Goal: Task Accomplishment & Management: Manage account settings

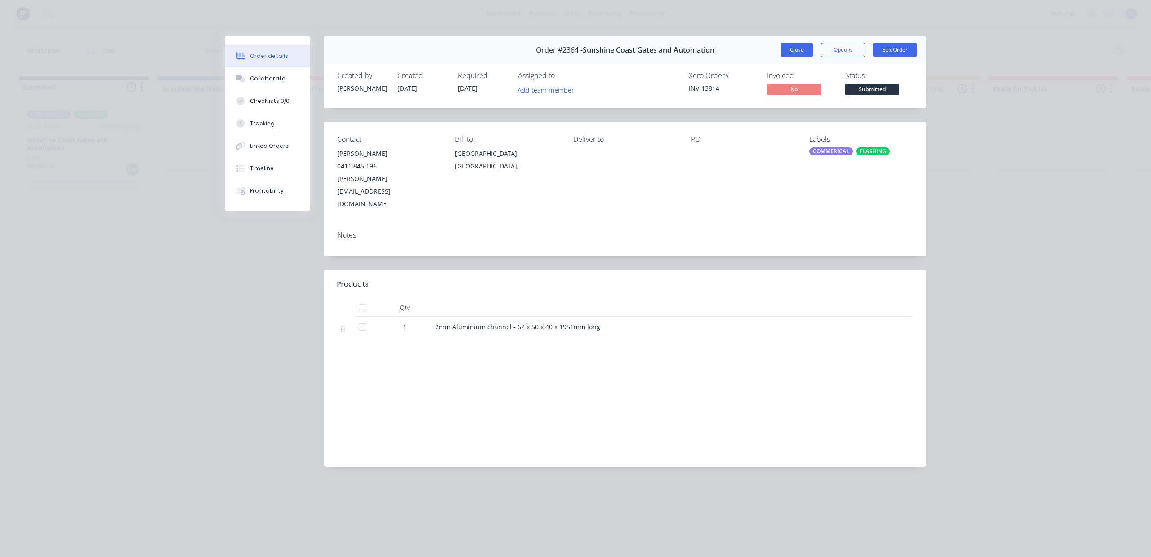
click at [780, 57] on button "Close" at bounding box center [796, 50] width 33 height 14
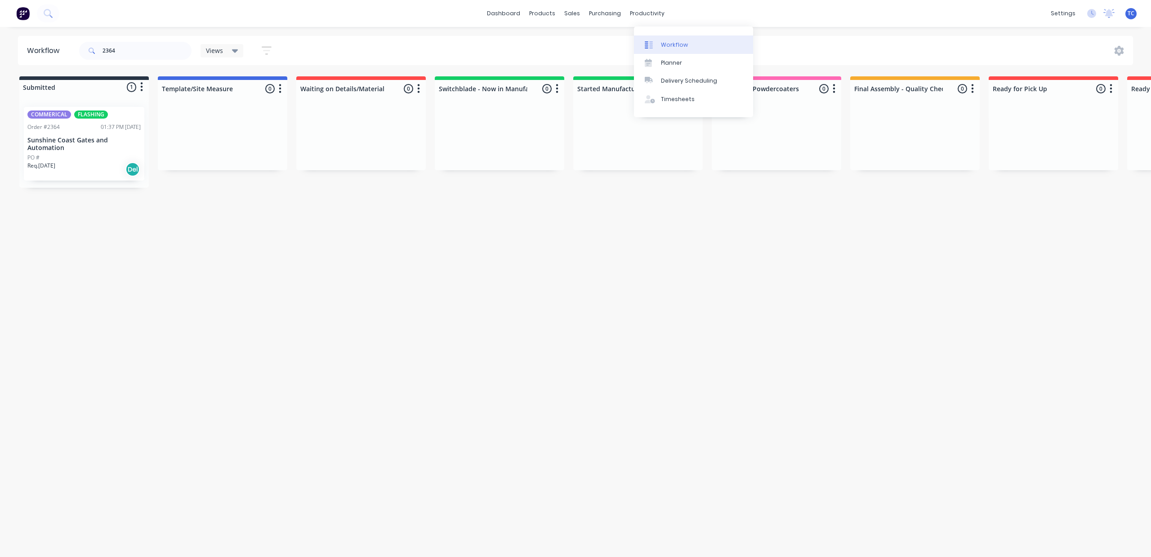
click at [682, 49] on div "Workflow" at bounding box center [674, 45] width 27 height 8
click at [599, 48] on div "Sales Orders" at bounding box center [601, 45] width 37 height 8
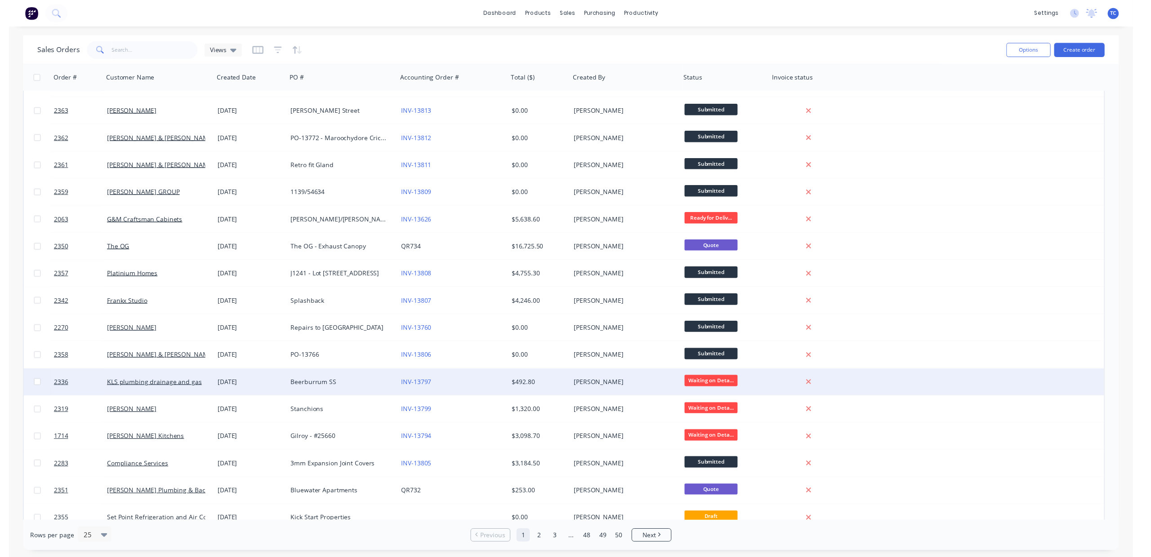
scroll to position [253, 0]
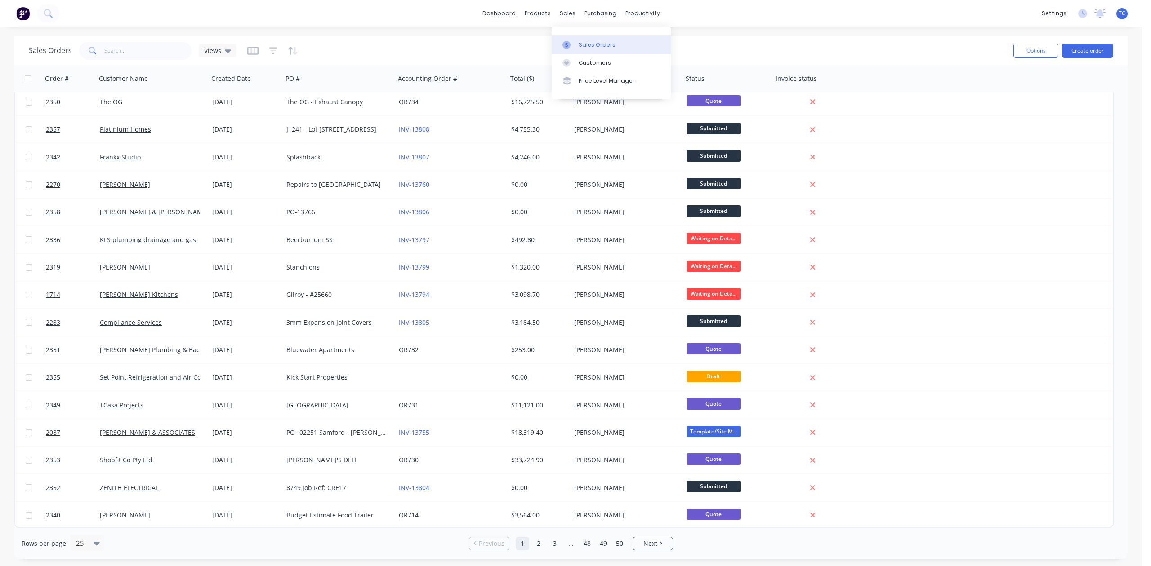
click at [590, 49] on div "Sales Orders" at bounding box center [597, 45] width 37 height 8
click at [606, 42] on link "Sales Orders" at bounding box center [611, 45] width 119 height 18
click at [678, 45] on div "Workflow" at bounding box center [669, 45] width 27 height 8
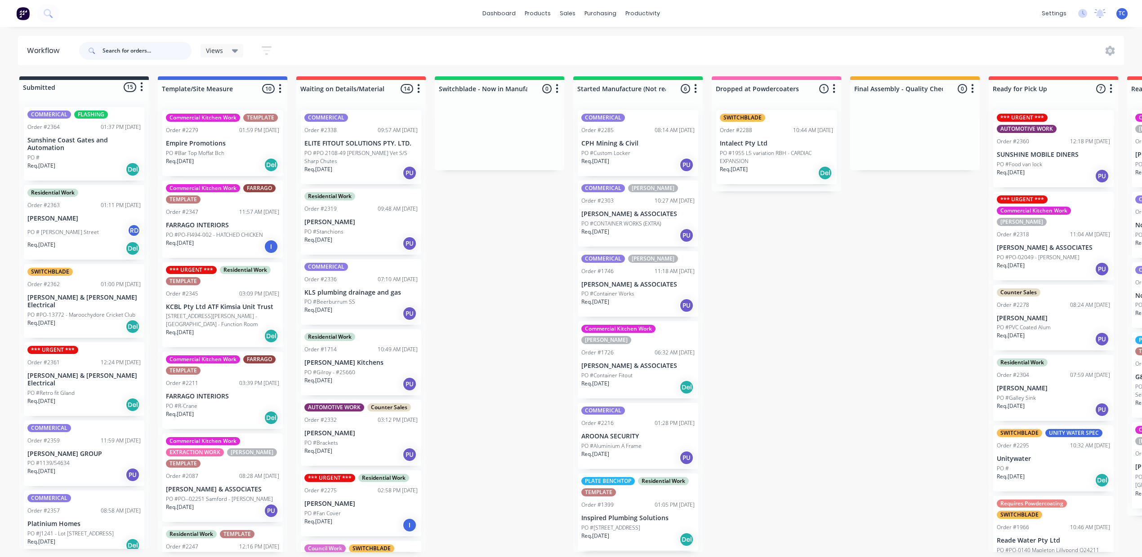
click at [182, 45] on input "text" at bounding box center [146, 51] width 89 height 18
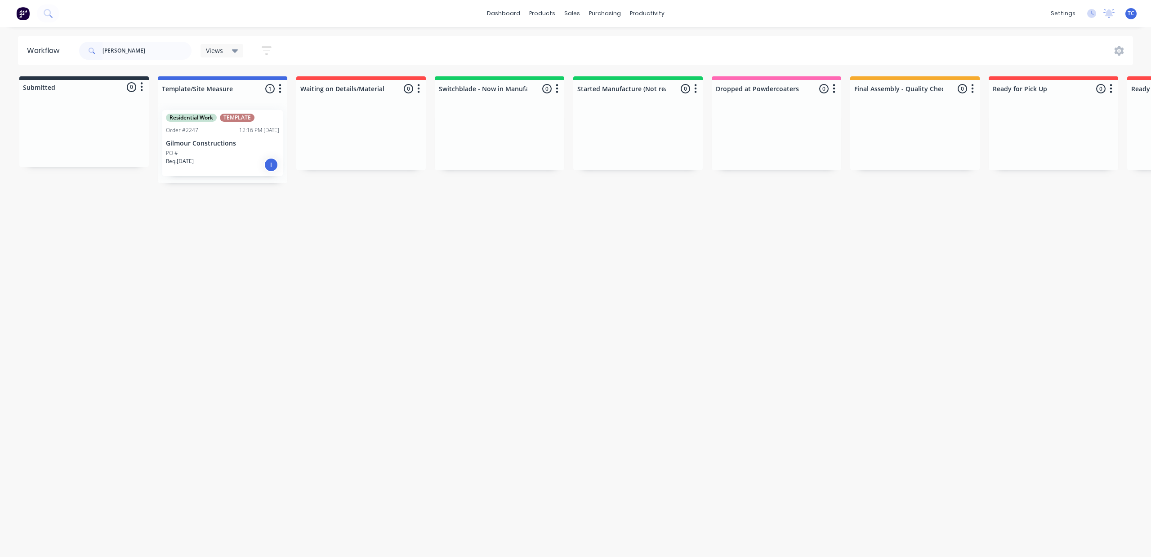
click at [256, 147] on p "Gilmour Constructions" at bounding box center [222, 144] width 113 height 8
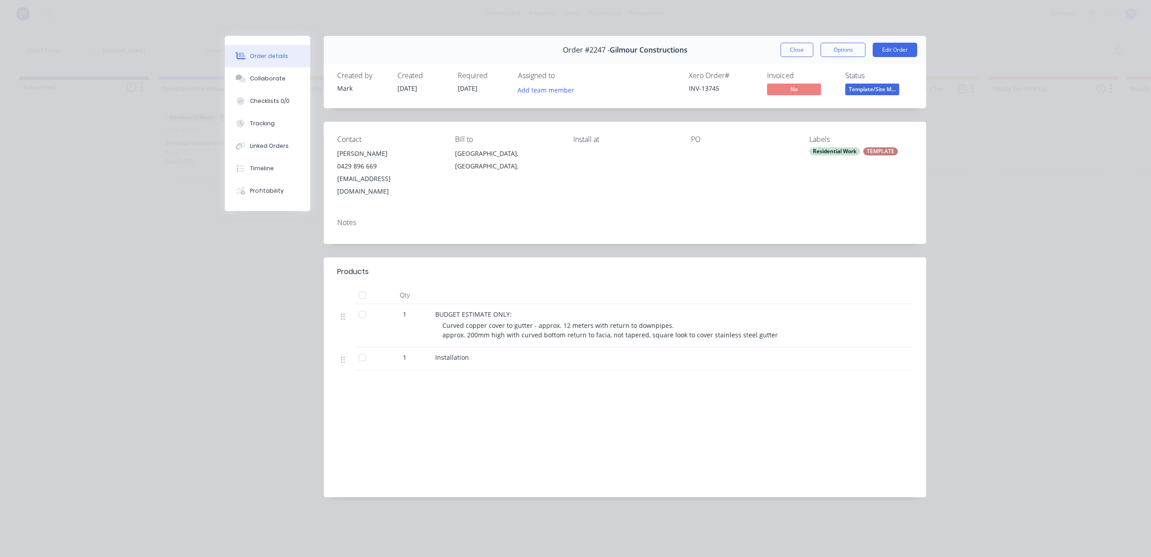
click at [711, 160] on div at bounding box center [742, 153] width 103 height 13
click at [820, 57] on button "Options" at bounding box center [842, 50] width 45 height 14
click at [1035, 125] on div "Order details Collaborate Checklists 0/0 Tracking Linked Orders Timeline Profit…" at bounding box center [575, 278] width 1151 height 557
click at [712, 160] on div at bounding box center [742, 153] width 103 height 13
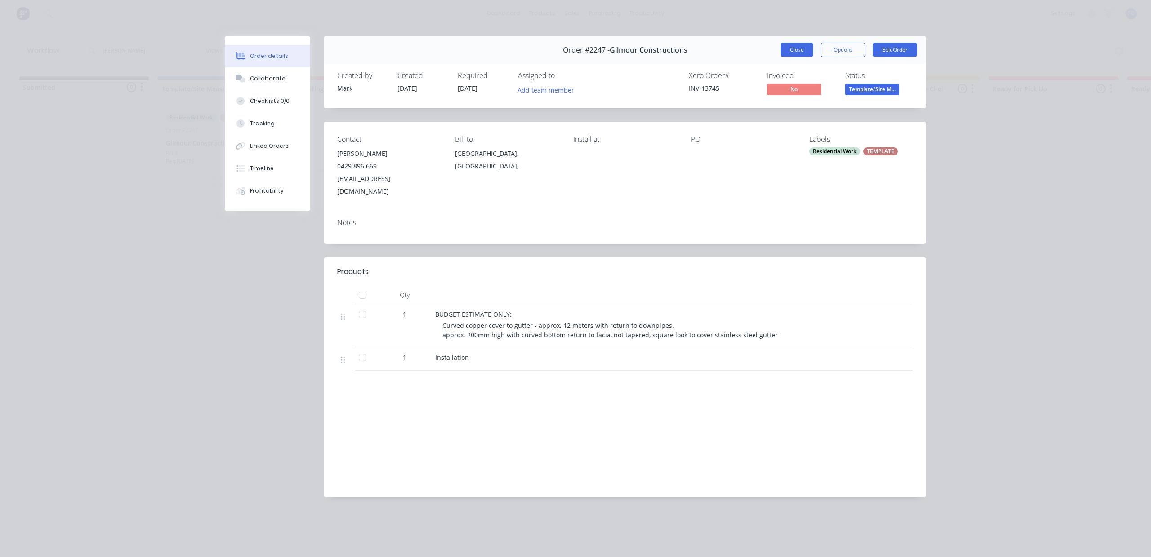
click at [788, 43] on button "Close" at bounding box center [796, 50] width 33 height 14
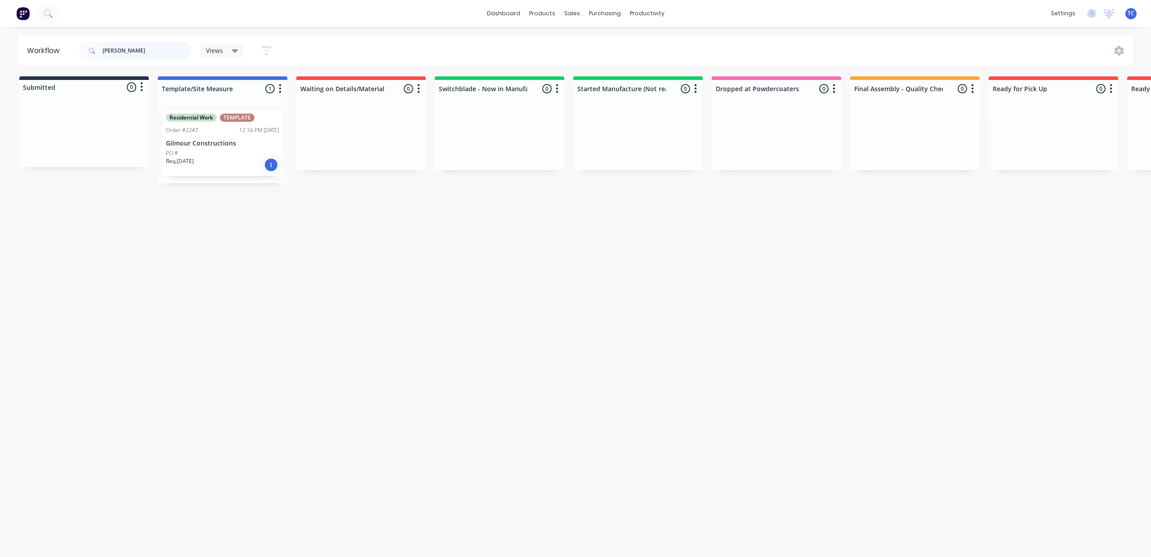
click at [175, 49] on input "[PERSON_NAME]" at bounding box center [146, 51] width 89 height 18
type input "g"
type input "2319"
click at [343, 157] on p "PO #Stanchions" at bounding box center [323, 153] width 39 height 8
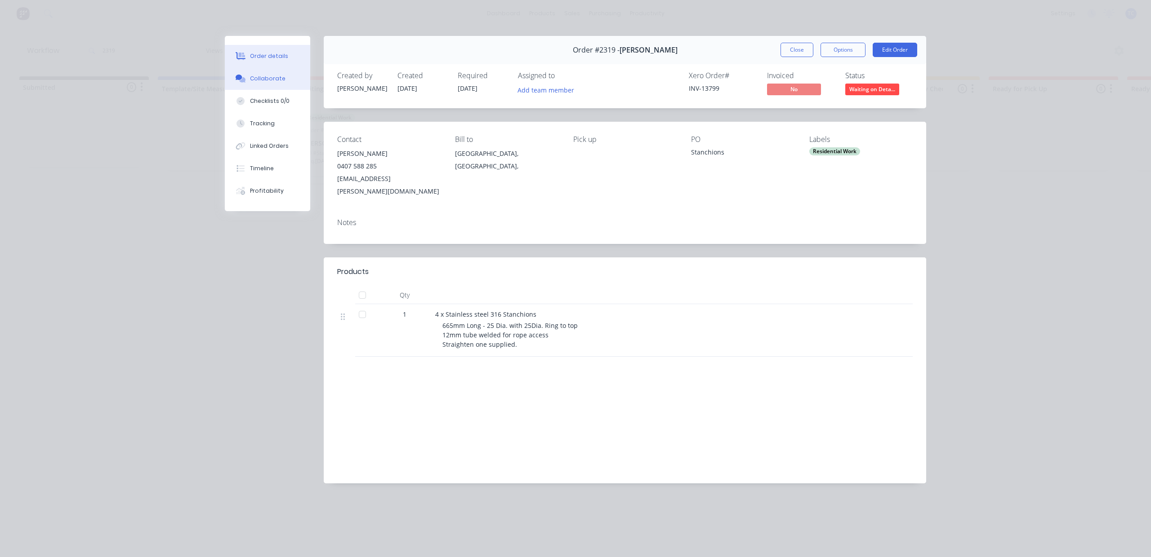
click at [264, 89] on button "Collaborate" at bounding box center [267, 78] width 85 height 22
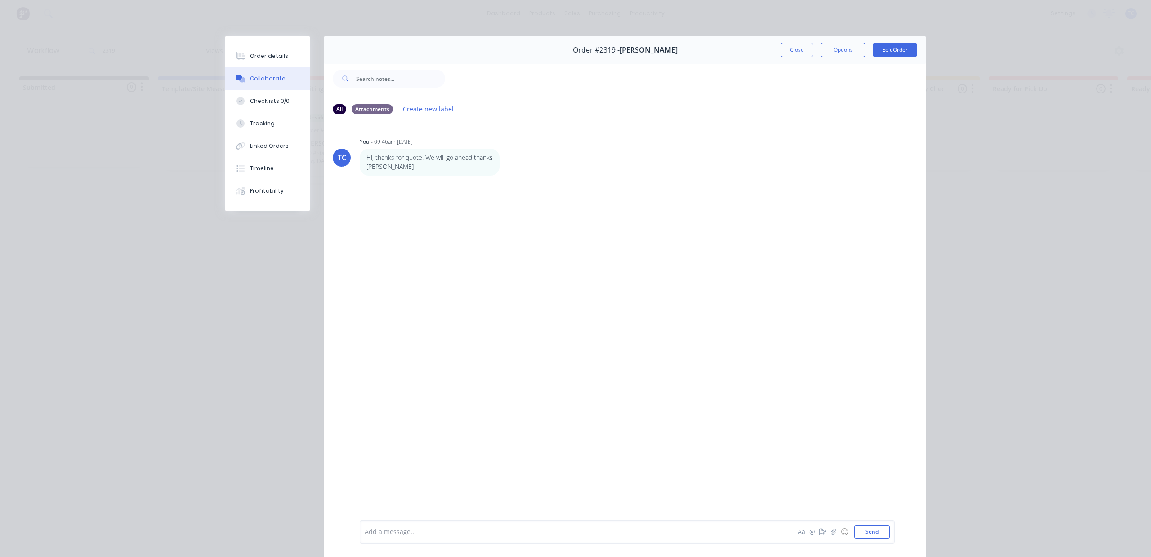
click at [482, 530] on div at bounding box center [561, 532] width 393 height 9
click at [868, 529] on button "Send" at bounding box center [872, 531] width 36 height 13
drag, startPoint x: 770, startPoint y: 60, endPoint x: 776, endPoint y: 74, distance: 14.9
click at [776, 64] on div "Order #2319 - [PERSON_NAME] Close Options Edit Order" at bounding box center [625, 50] width 602 height 28
click at [780, 57] on button "Close" at bounding box center [796, 50] width 33 height 14
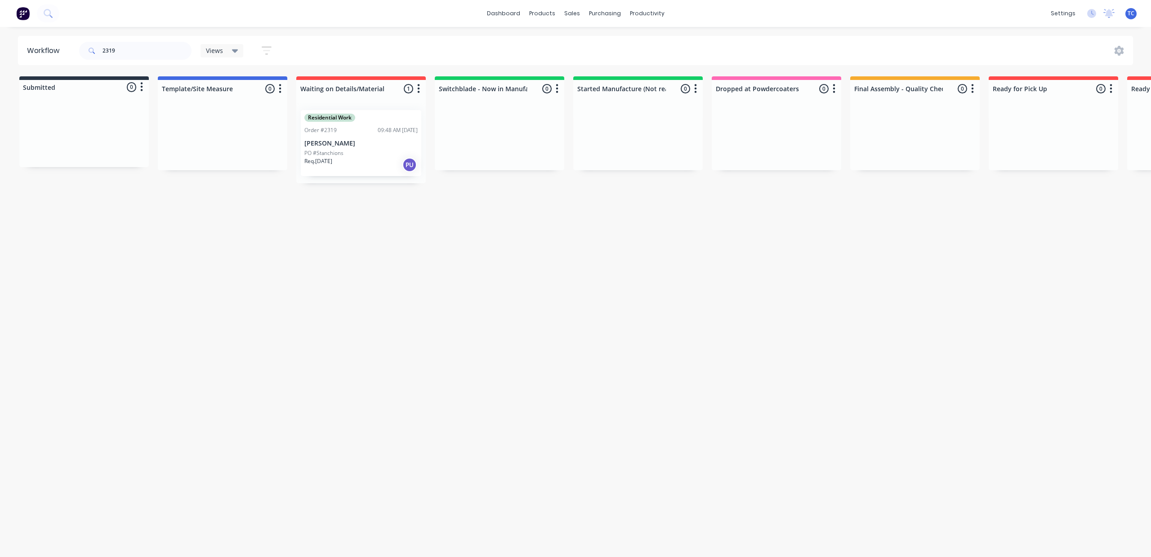
click at [418, 147] on p "[PERSON_NAME]" at bounding box center [360, 144] width 113 height 8
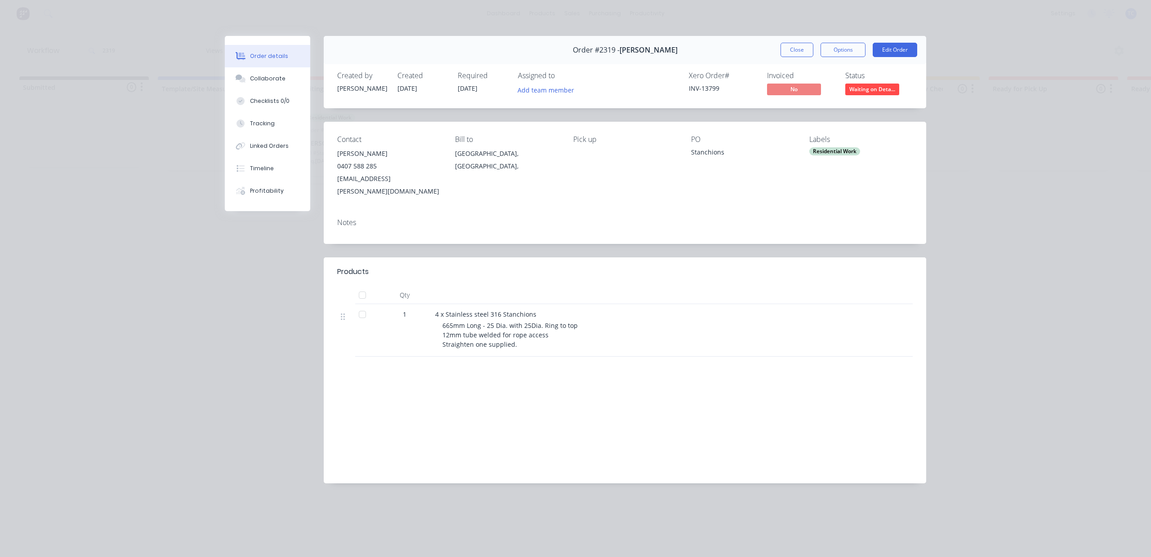
click at [788, 57] on button "Close" at bounding box center [796, 50] width 33 height 14
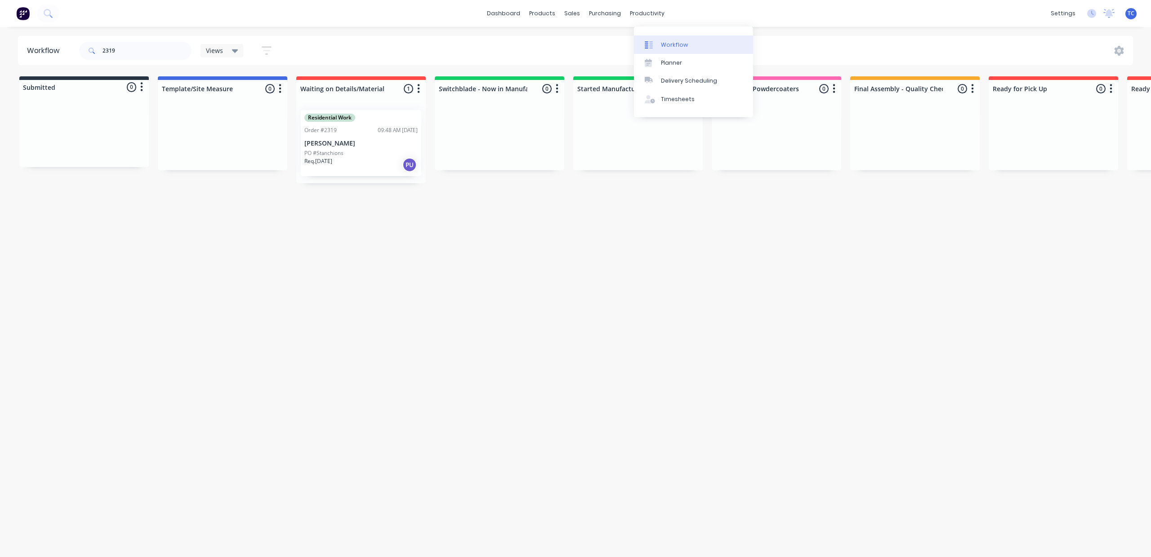
click at [674, 49] on div "Workflow" at bounding box center [674, 45] width 27 height 8
click at [673, 49] on div "Workflow" at bounding box center [674, 45] width 27 height 8
click at [669, 13] on div "productivity" at bounding box center [647, 13] width 44 height 13
click at [678, 49] on div "Workflow" at bounding box center [674, 45] width 27 height 8
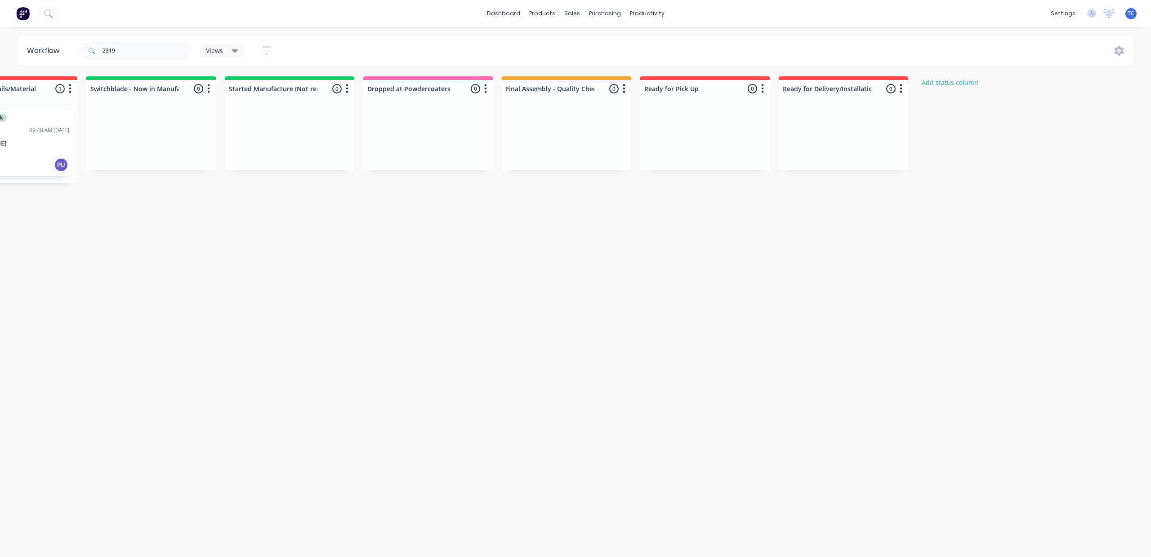
scroll to position [0, 594]
click at [907, 49] on div "Workflow" at bounding box center [920, 45] width 27 height 8
click at [496, 12] on link "dashboard" at bounding box center [503, 13] width 42 height 13
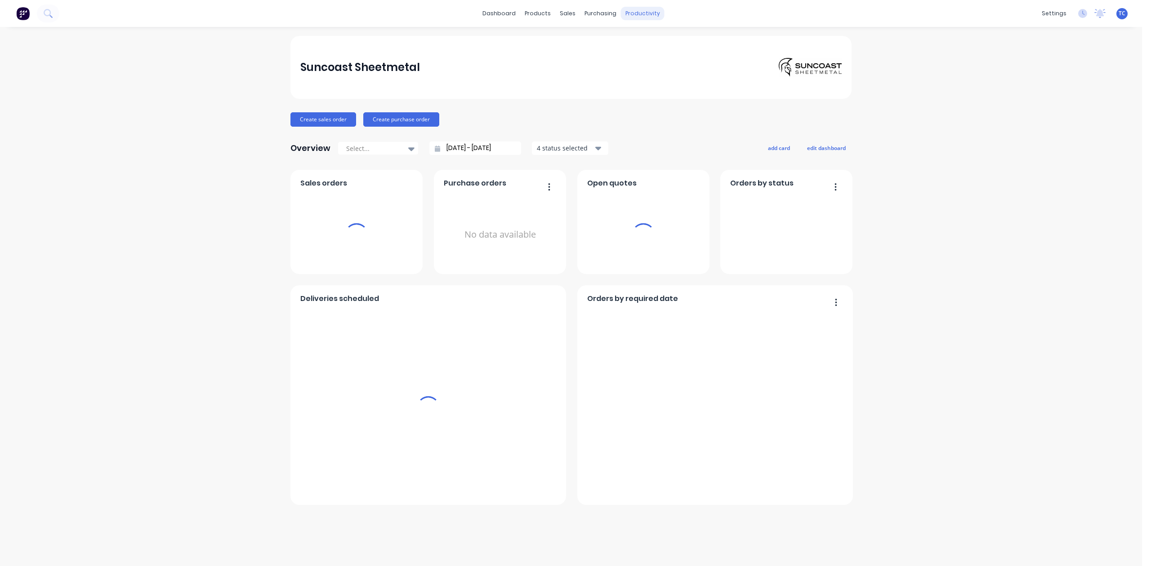
click at [660, 10] on div "productivity" at bounding box center [643, 13] width 44 height 13
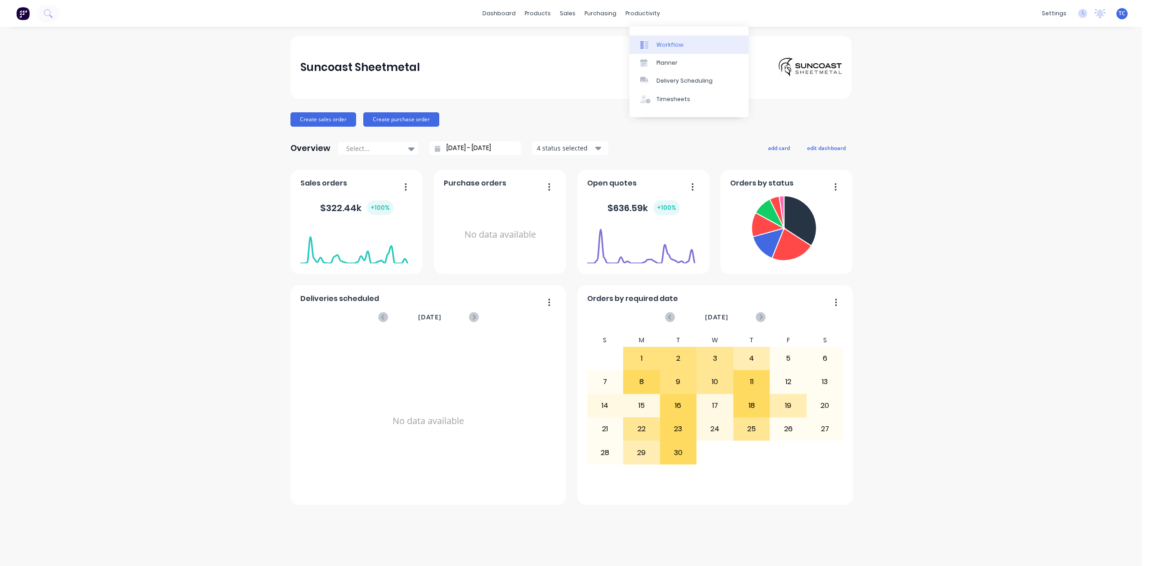
click at [674, 49] on div "Workflow" at bounding box center [669, 45] width 27 height 8
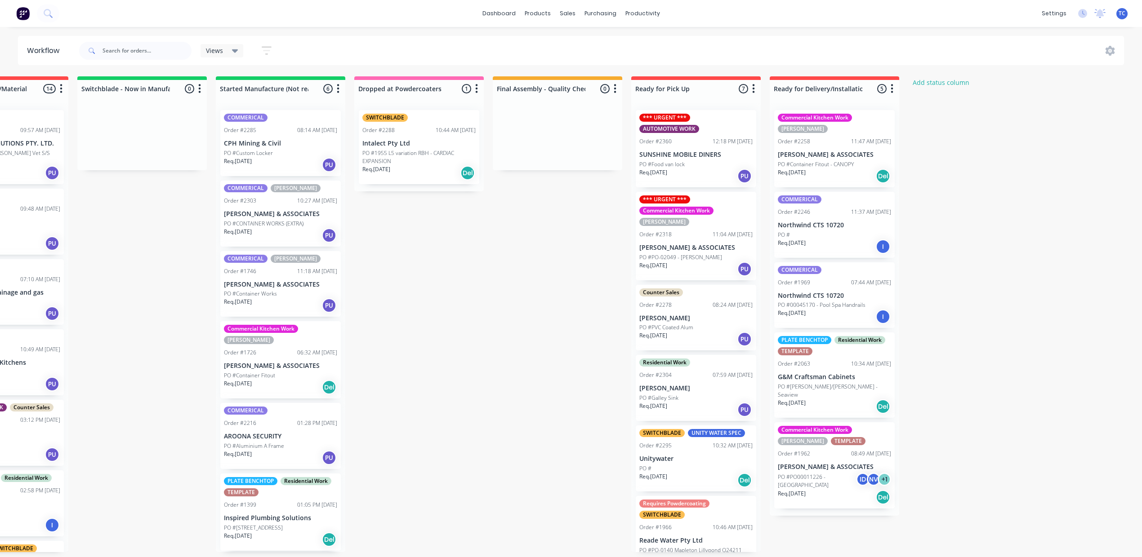
scroll to position [0, 481]
click at [896, 246] on div "Mark as Picked Up" at bounding box center [907, 239] width 90 height 18
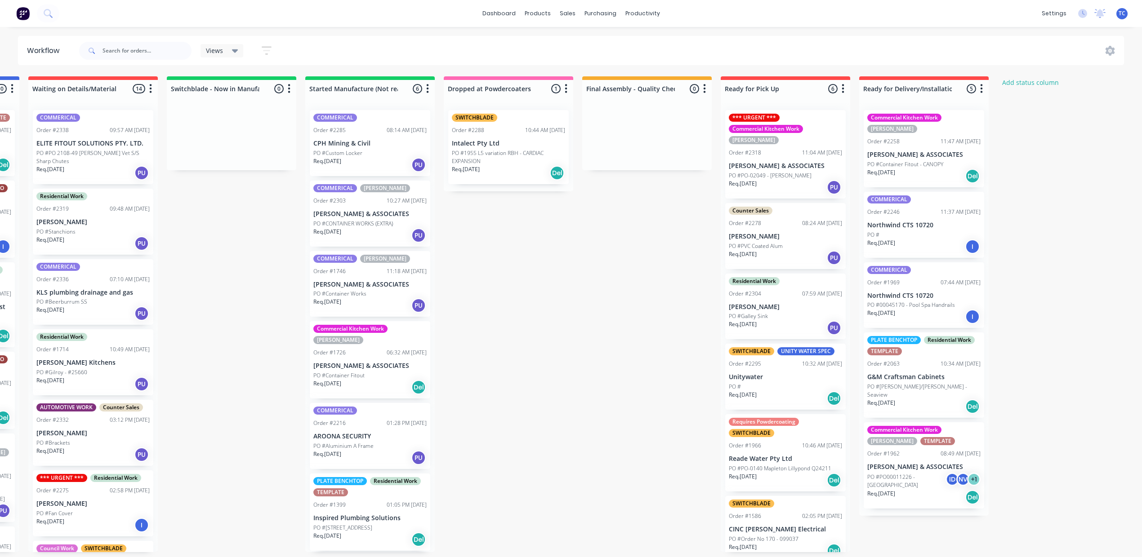
scroll to position [9, 263]
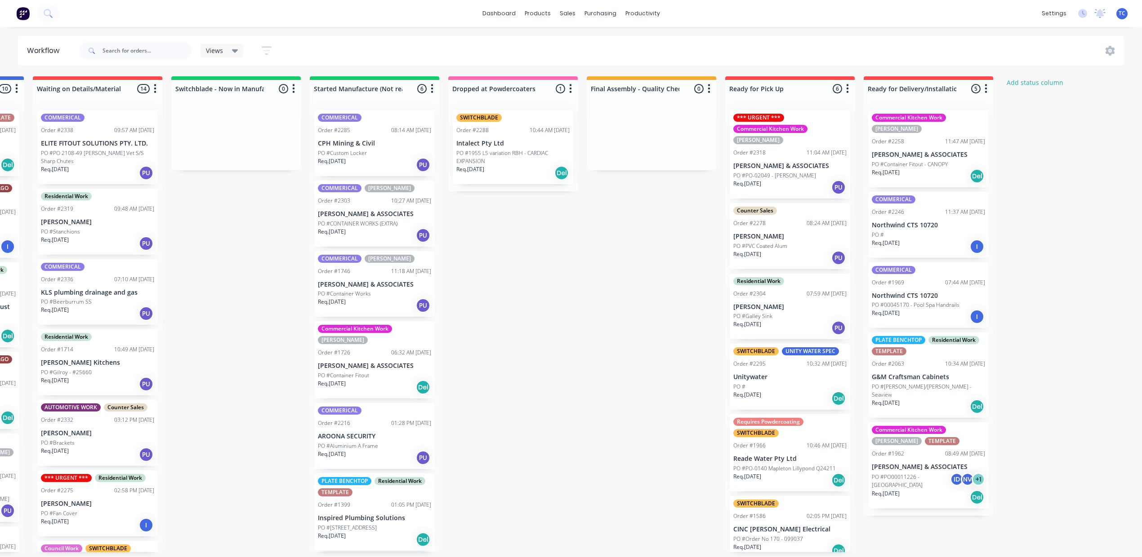
click at [570, 142] on p "Intalect Pty Ltd" at bounding box center [512, 144] width 113 height 8
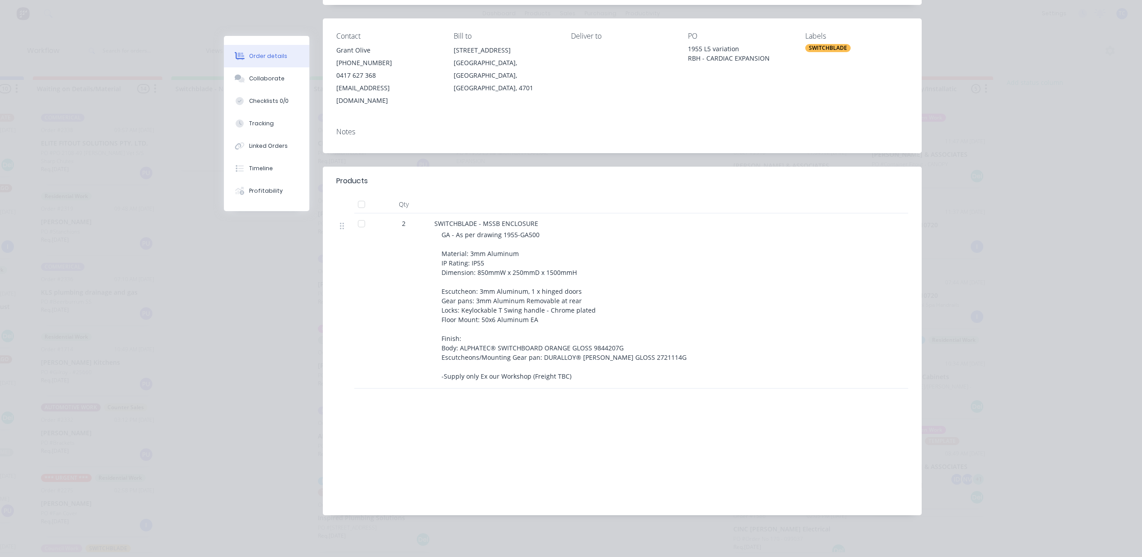
scroll to position [0, 0]
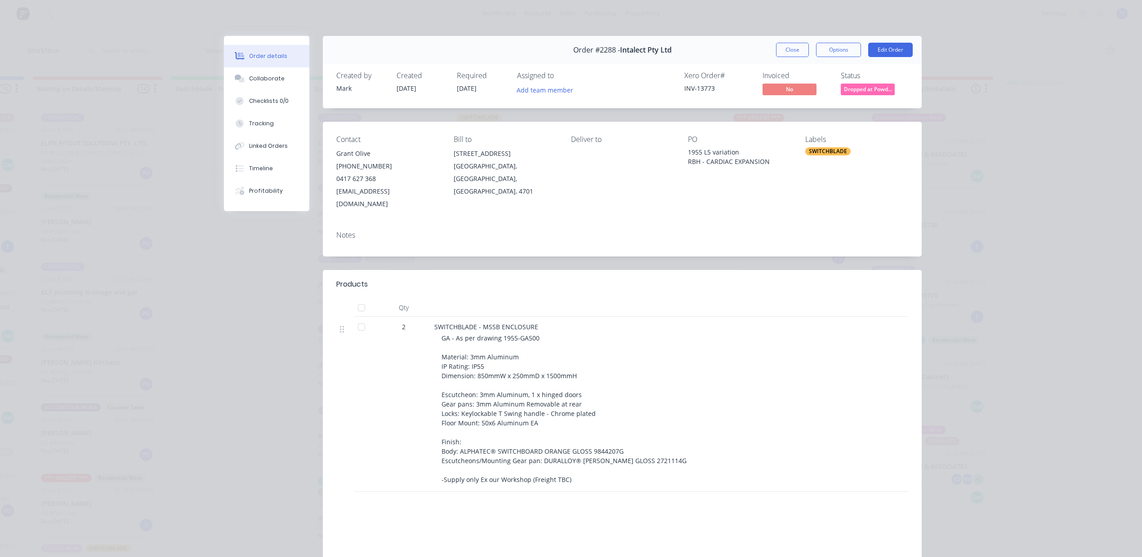
click at [776, 57] on button "Close" at bounding box center [792, 50] width 33 height 14
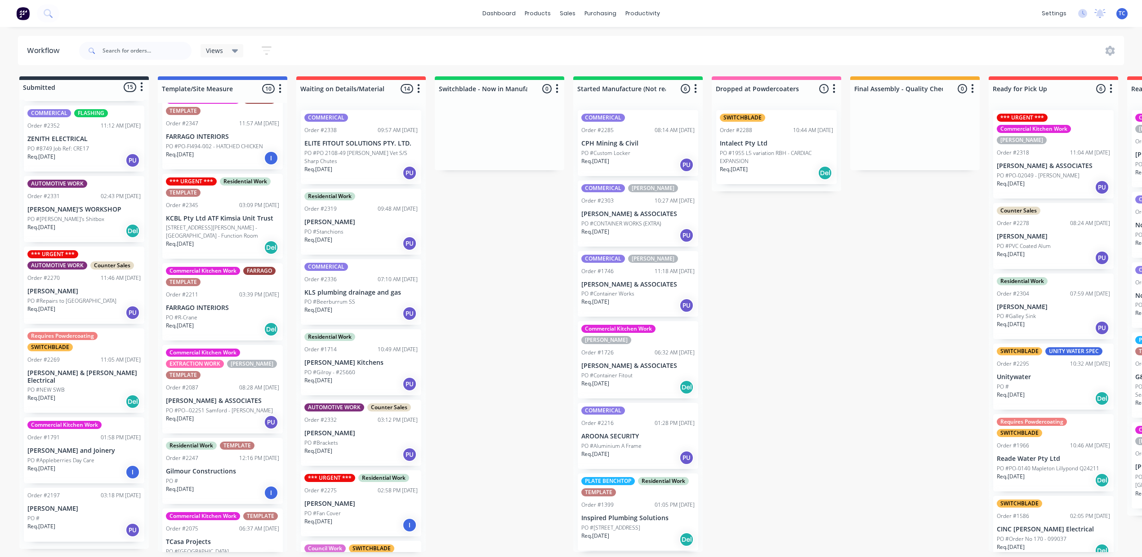
scroll to position [62, 0]
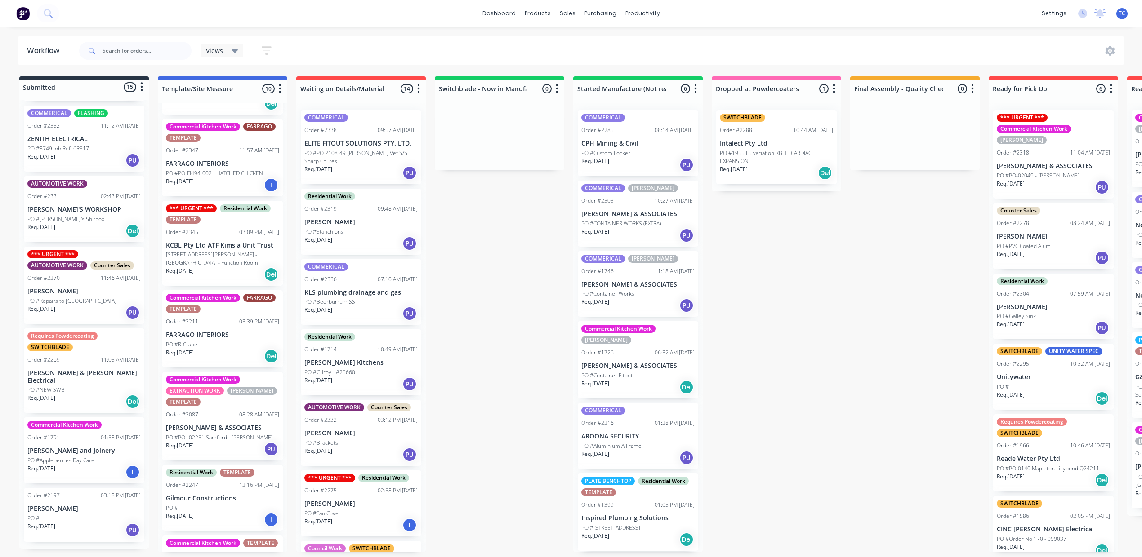
click at [263, 178] on p "PO #PO-FI494-002 - HATCHED CHICKEN" at bounding box center [214, 173] width 97 height 8
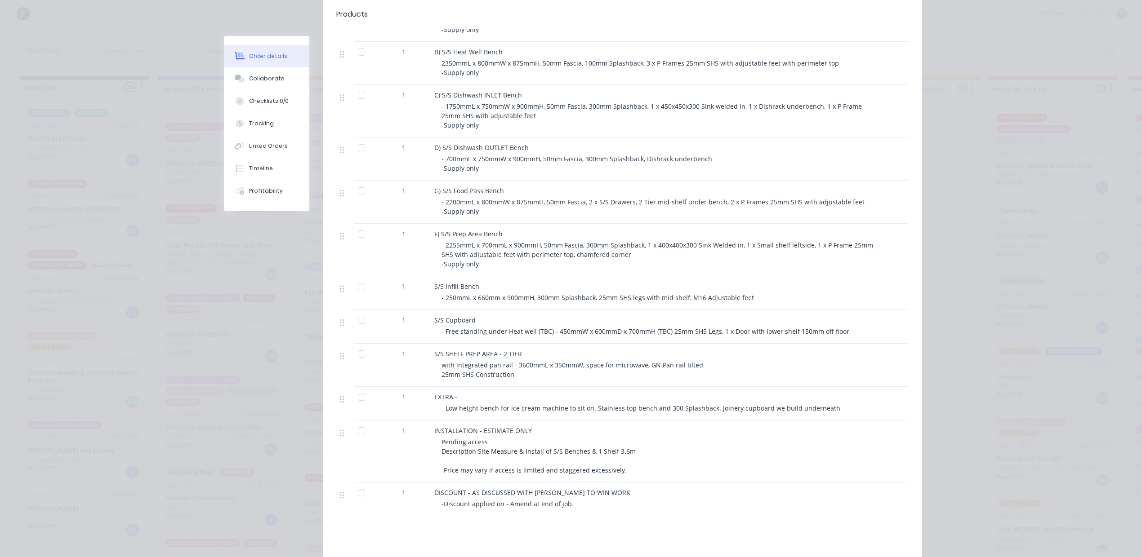
scroll to position [0, 0]
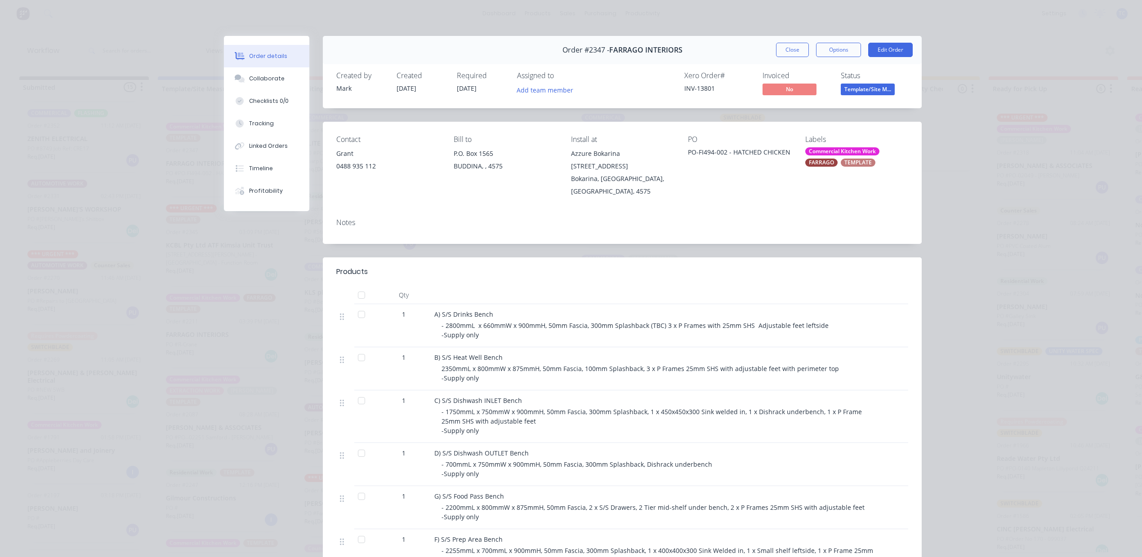
click at [387, 227] on div "Notes" at bounding box center [622, 222] width 572 height 9
click at [776, 57] on button "Close" at bounding box center [792, 50] width 33 height 14
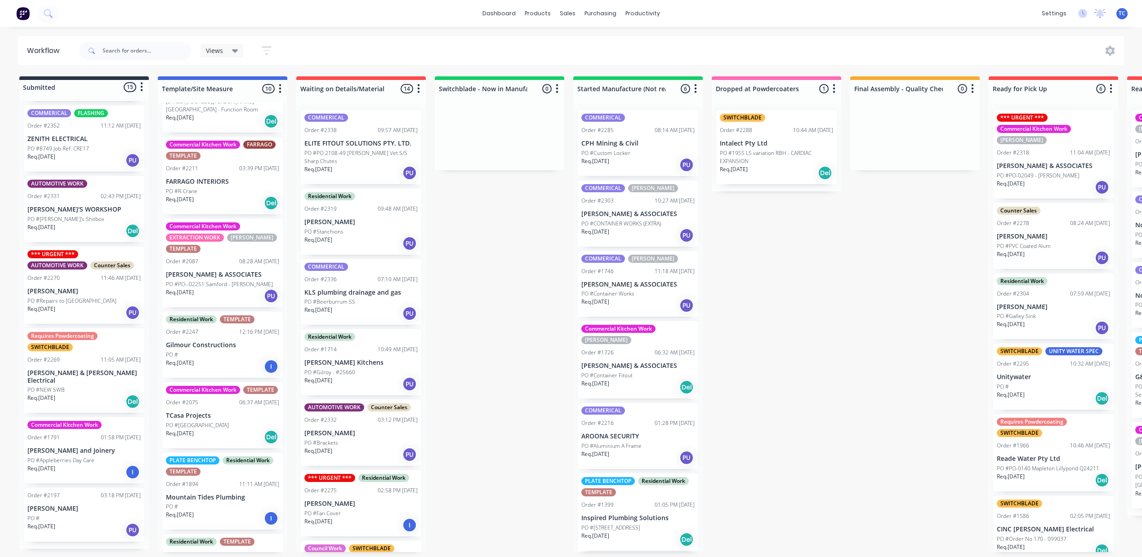
scroll to position [301, 0]
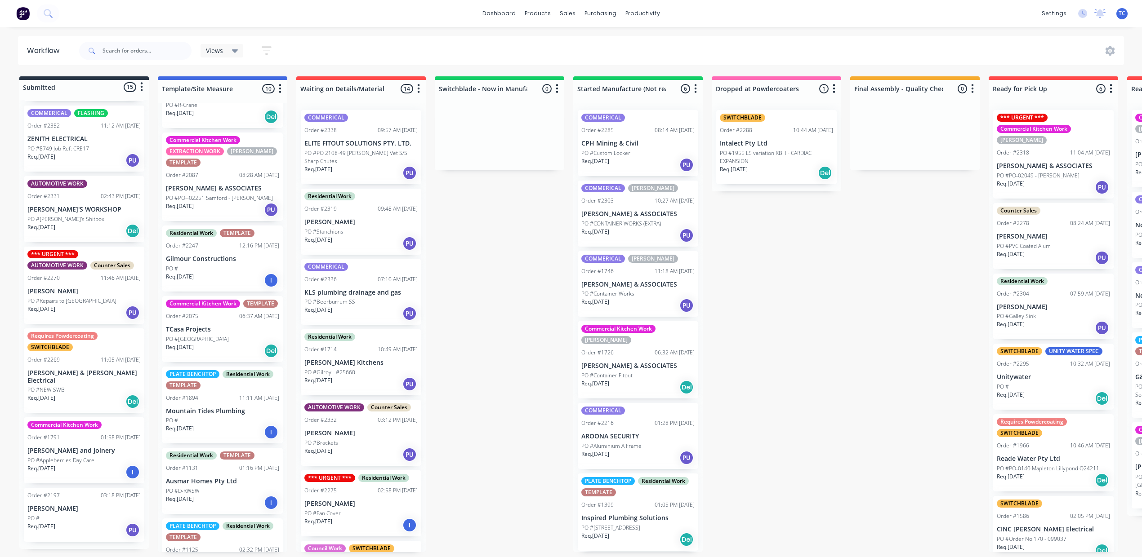
click at [254, 263] on p "Gilmour Constructions" at bounding box center [222, 259] width 113 height 8
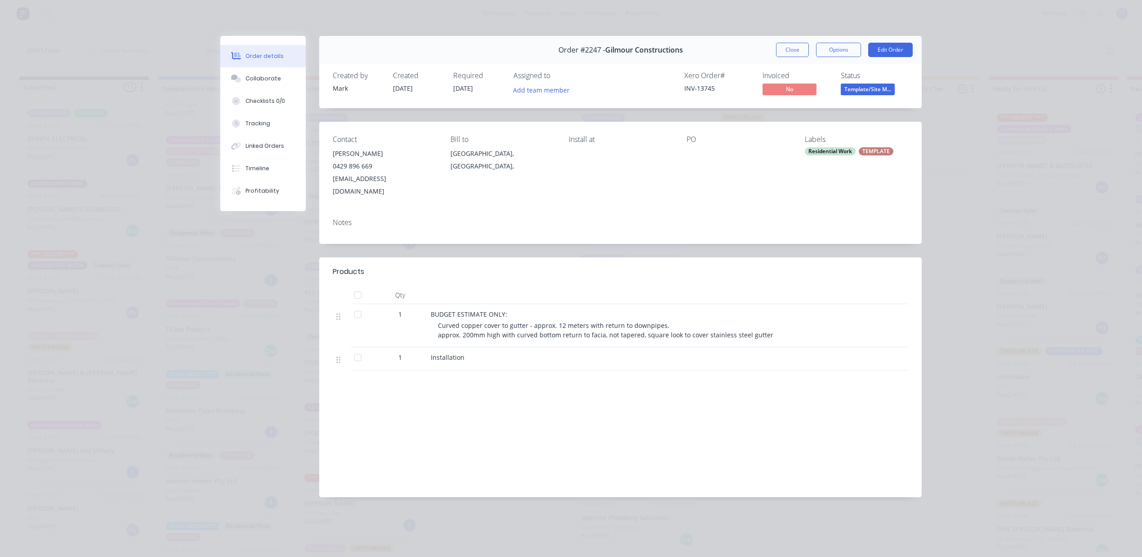
click at [699, 194] on div "Contact [PERSON_NAME] [PHONE_NUMBER] [EMAIL_ADDRESS][DOMAIN_NAME] Bill to [GEOG…" at bounding box center [620, 166] width 602 height 89
click at [703, 160] on div at bounding box center [737, 153] width 103 height 13
click at [705, 160] on div at bounding box center [737, 153] width 103 height 13
click at [868, 57] on button "Edit Order" at bounding box center [890, 50] width 45 height 14
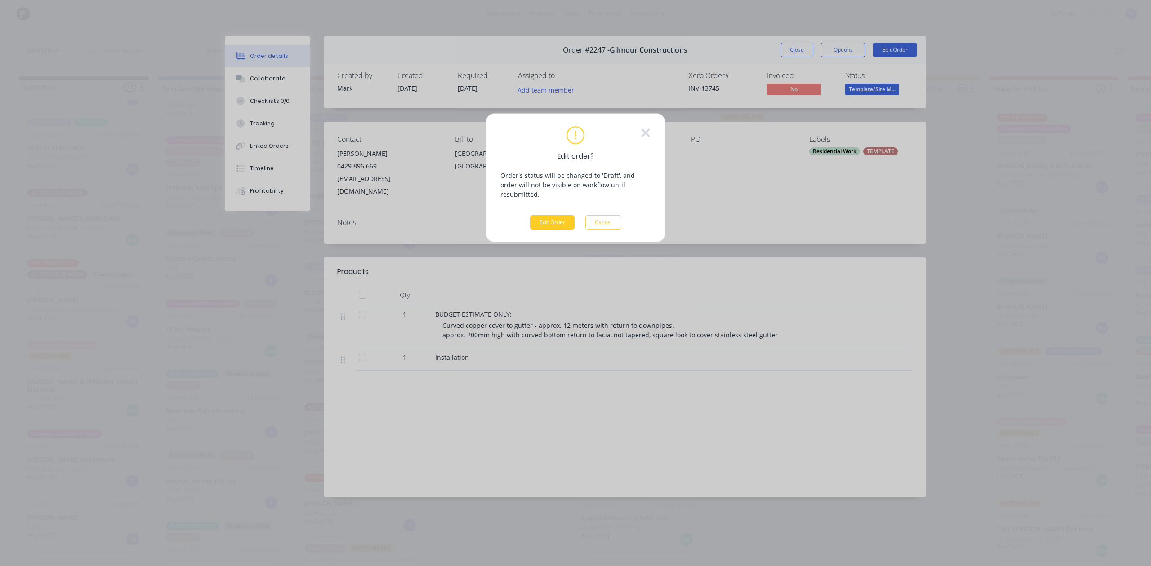
click at [556, 230] on button "Edit Order" at bounding box center [552, 222] width 45 height 14
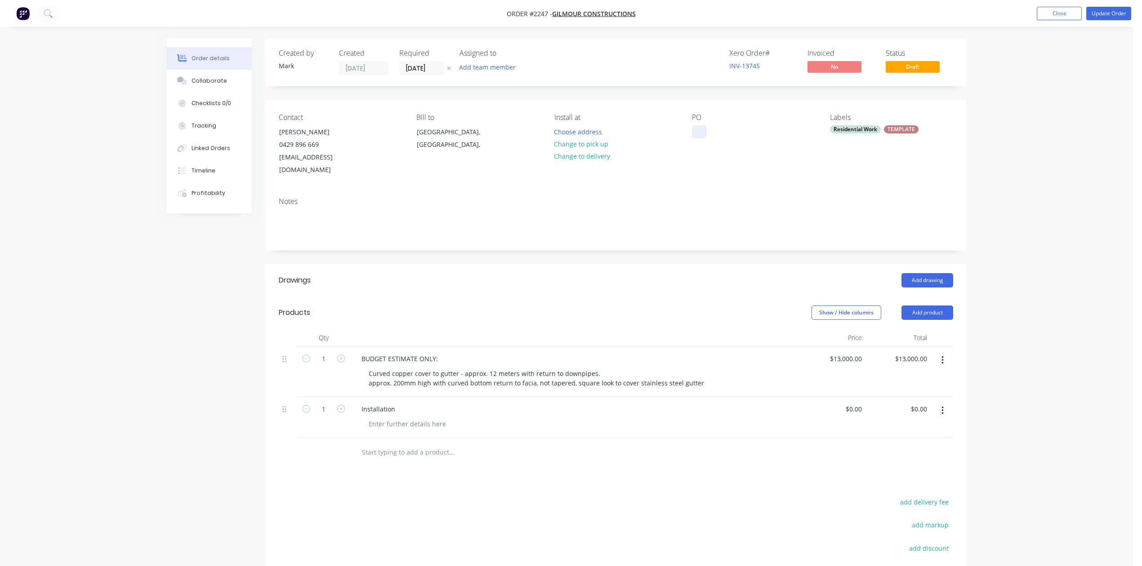
click at [700, 138] on div at bounding box center [699, 131] width 14 height 13
click at [1094, 13] on button "Update Order" at bounding box center [1108, 13] width 45 height 13
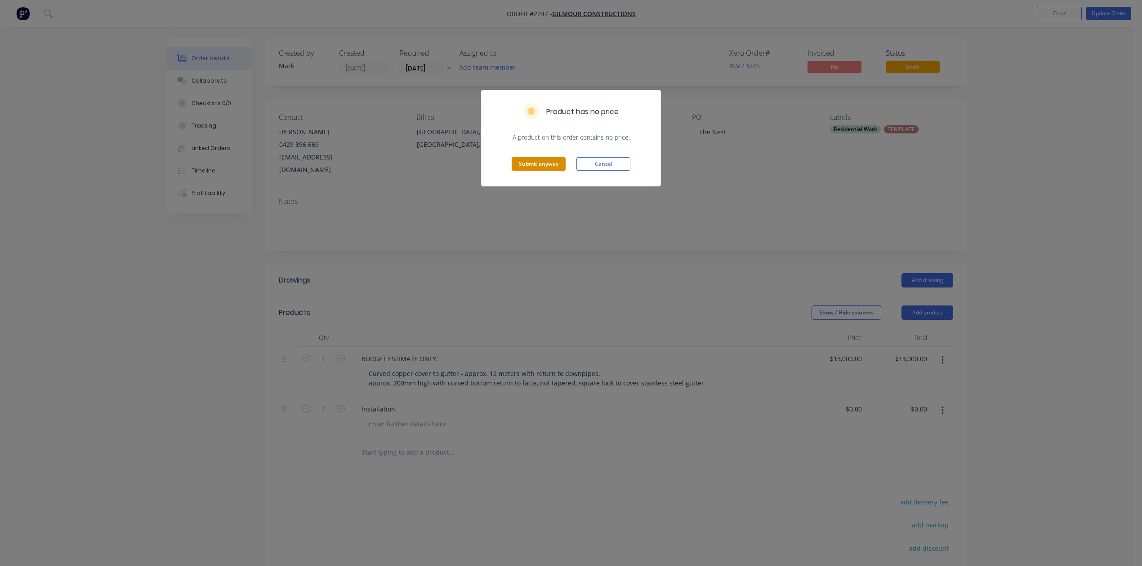
click at [542, 171] on button "Submit anyway" at bounding box center [539, 163] width 54 height 13
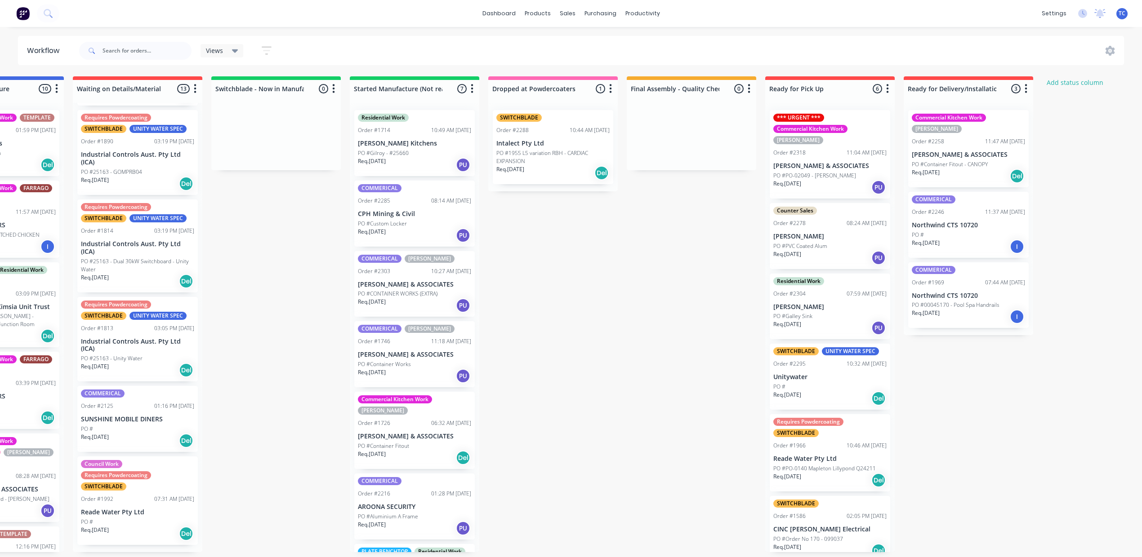
scroll to position [0, 209]
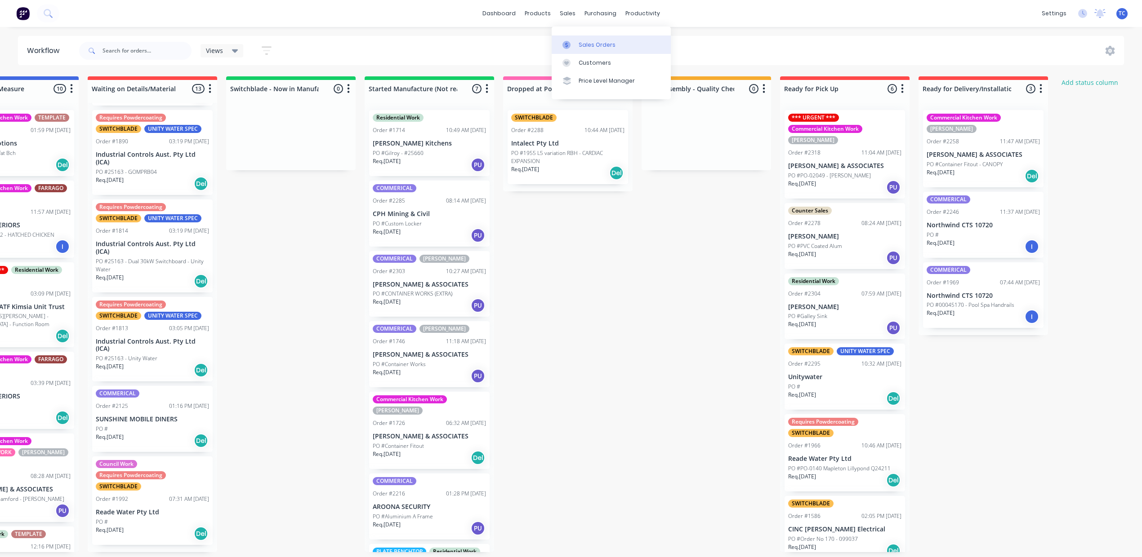
click at [588, 49] on div "Sales Orders" at bounding box center [597, 45] width 37 height 8
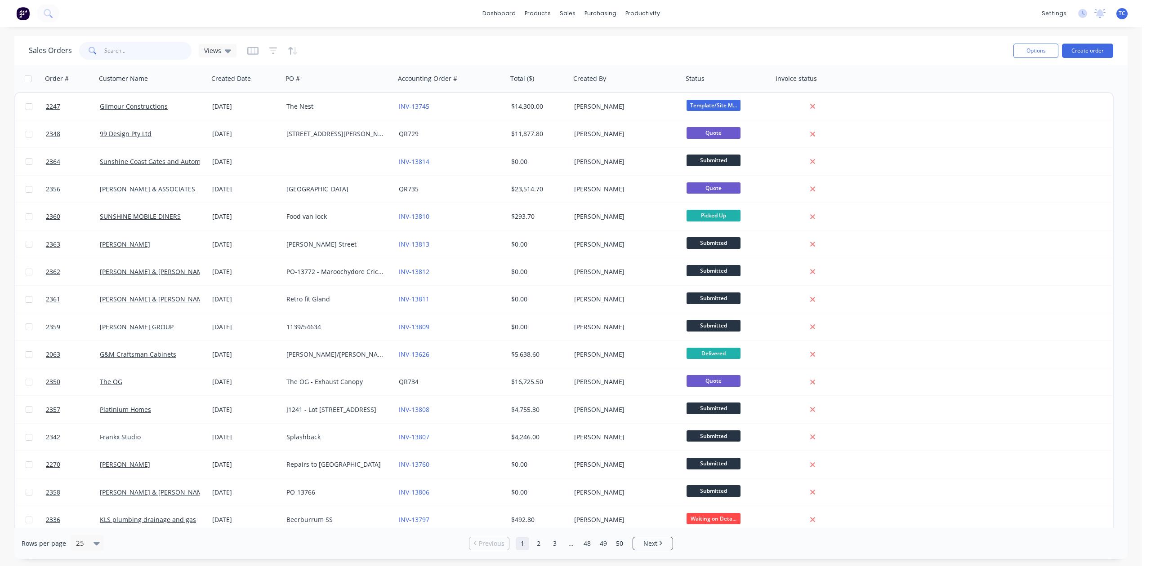
click at [139, 57] on input "text" at bounding box center [148, 51] width 88 height 18
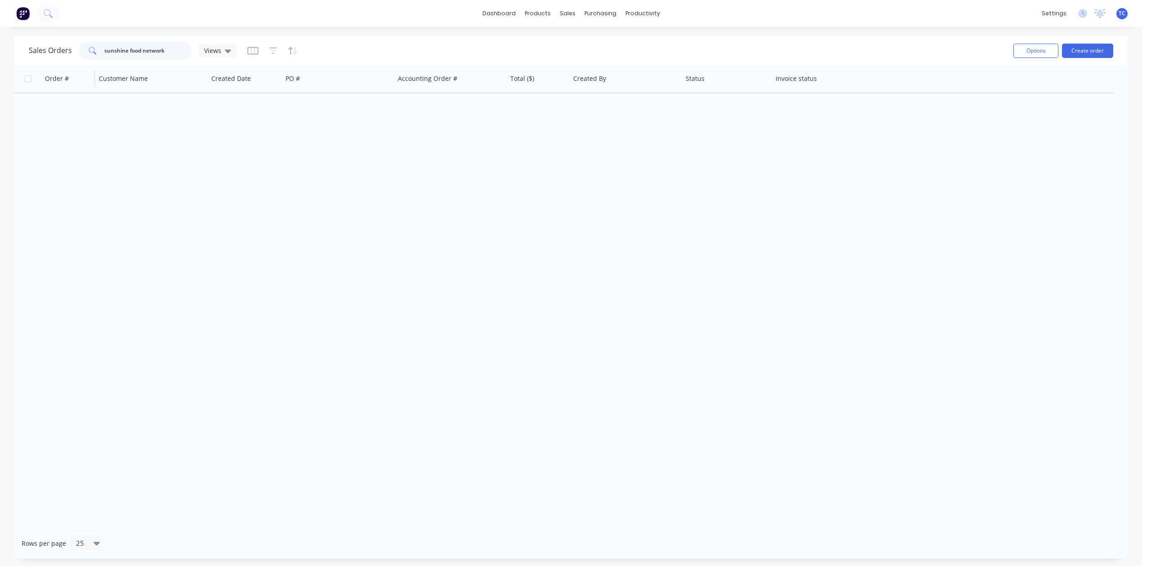
drag, startPoint x: 189, startPoint y: 51, endPoint x: 68, endPoint y: 67, distance: 121.9
click at [74, 56] on div "Sales Orders sunshine food network Views" at bounding box center [133, 51] width 208 height 18
click at [597, 49] on div "Sales Orders" at bounding box center [597, 45] width 37 height 8
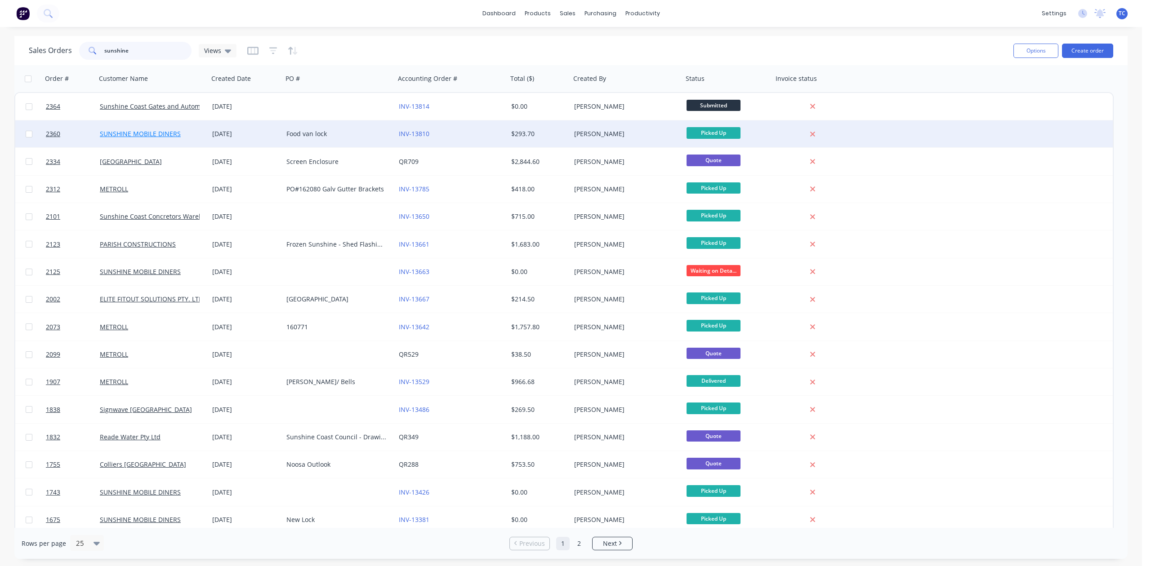
type input "sunshine"
click at [156, 130] on link "SUNSHINE MOBILE DINERS" at bounding box center [140, 133] width 81 height 9
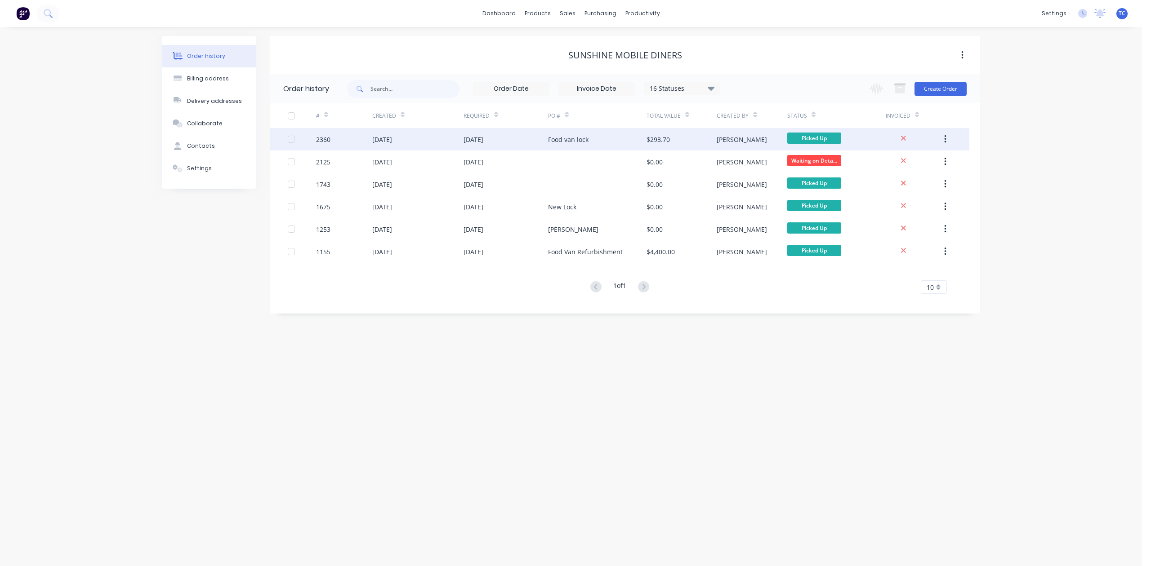
click at [392, 137] on div "[DATE]" at bounding box center [382, 139] width 20 height 9
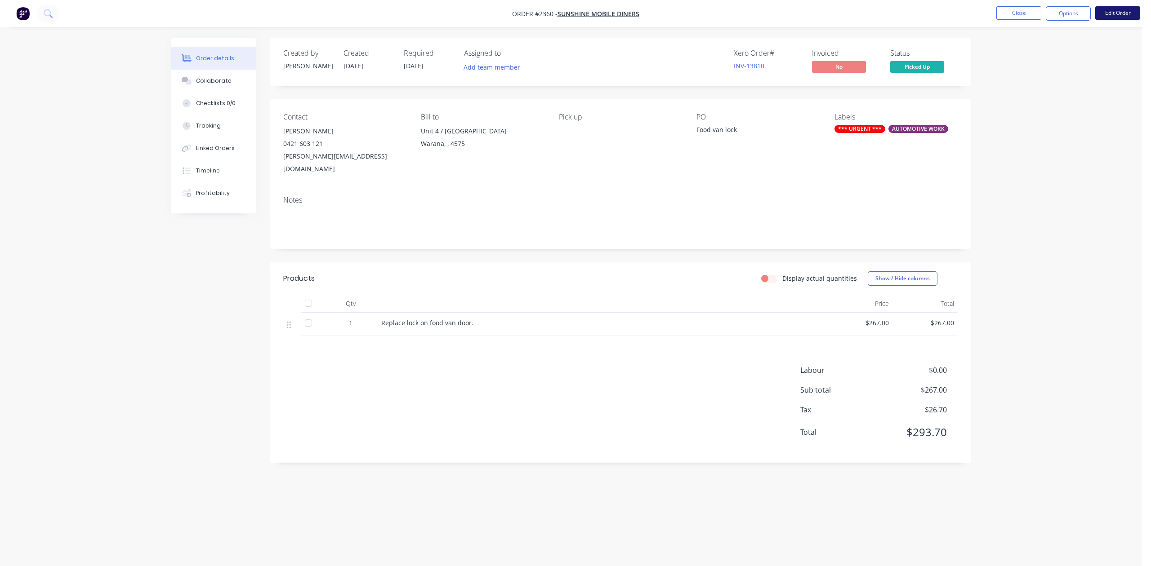
click at [1107, 16] on button "Edit Order" at bounding box center [1117, 12] width 45 height 13
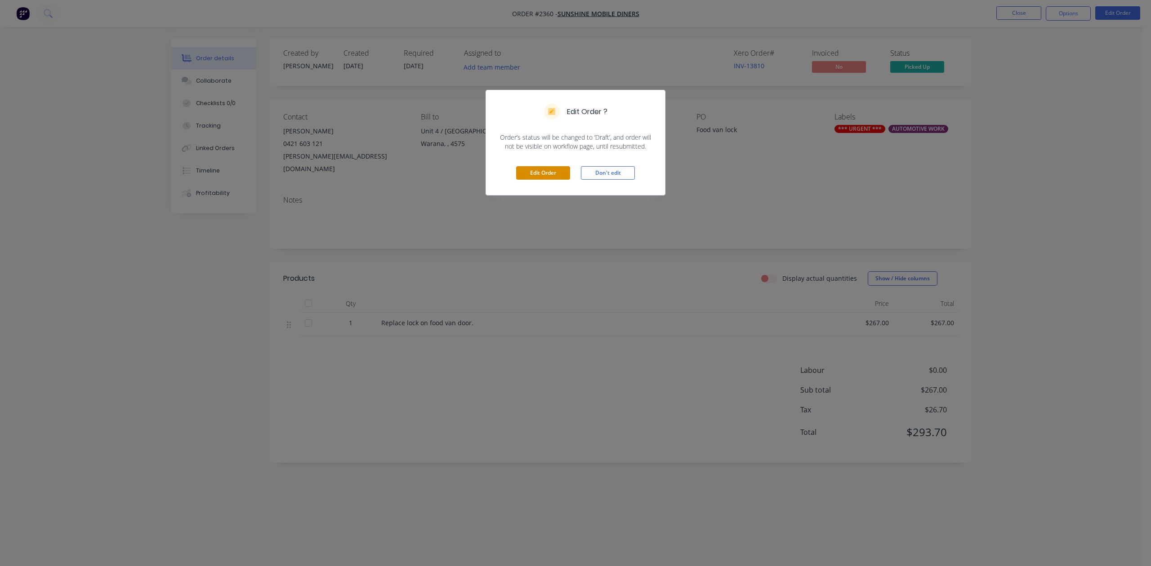
click at [527, 180] on button "Edit Order" at bounding box center [543, 172] width 54 height 13
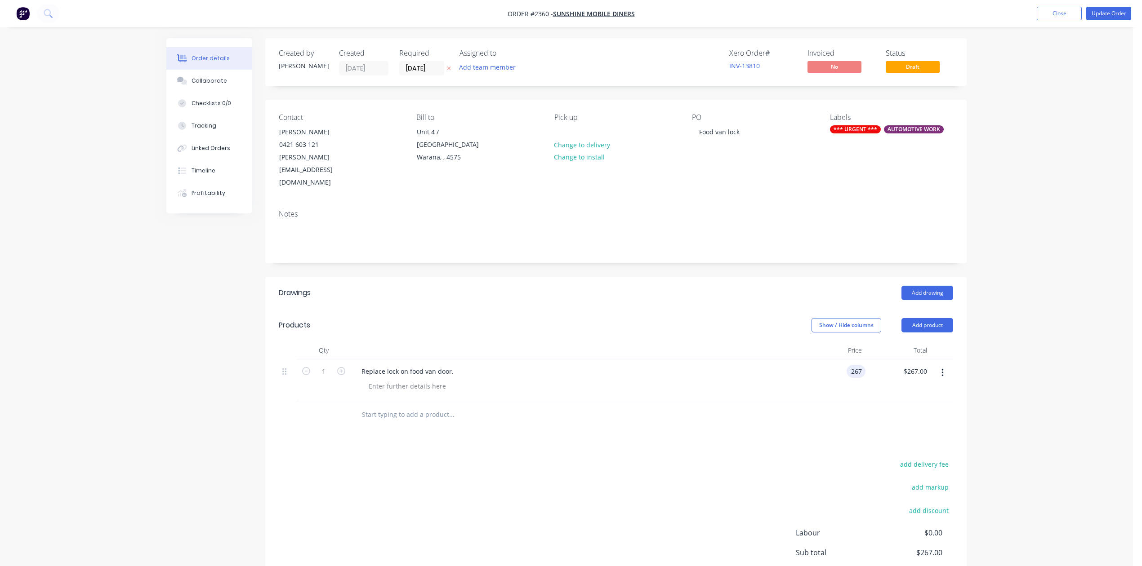
click at [837, 401] on div "267 267" at bounding box center [832, 380] width 65 height 41
type input "$0.00"
click at [1107, 14] on button "Update Order" at bounding box center [1108, 13] width 45 height 13
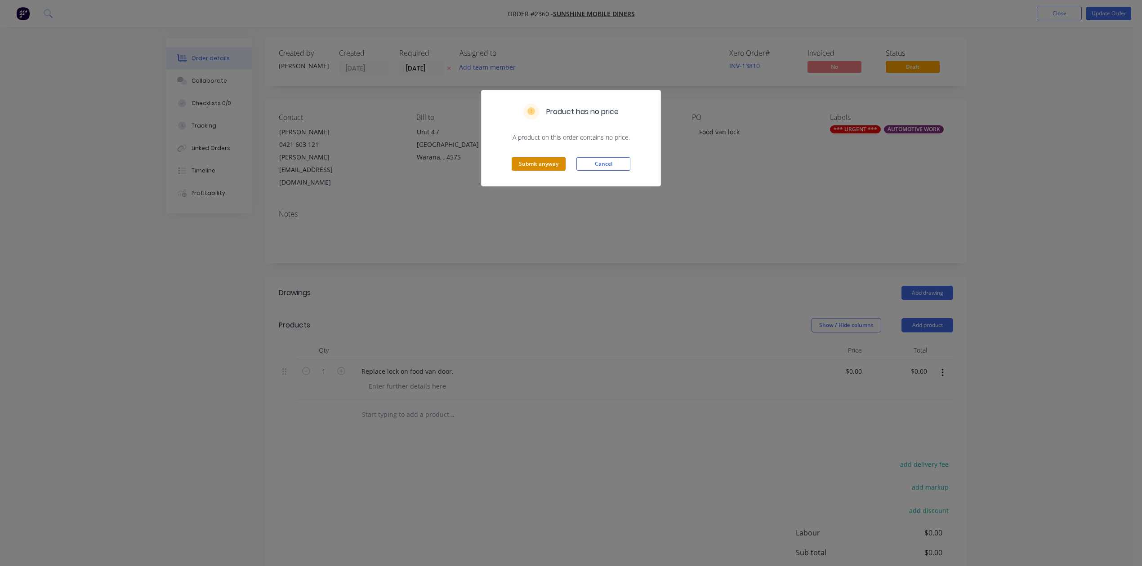
click at [527, 171] on button "Submit anyway" at bounding box center [539, 163] width 54 height 13
